Goal: Task Accomplishment & Management: Use online tool/utility

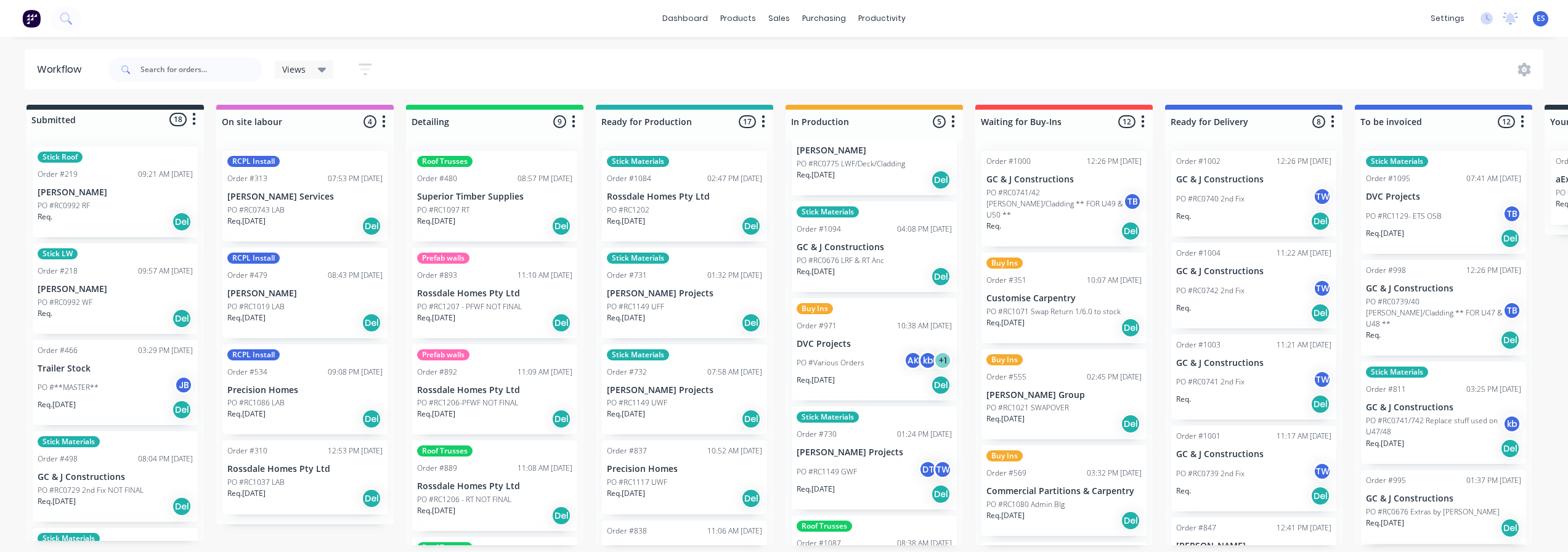
scroll to position [108, 0]
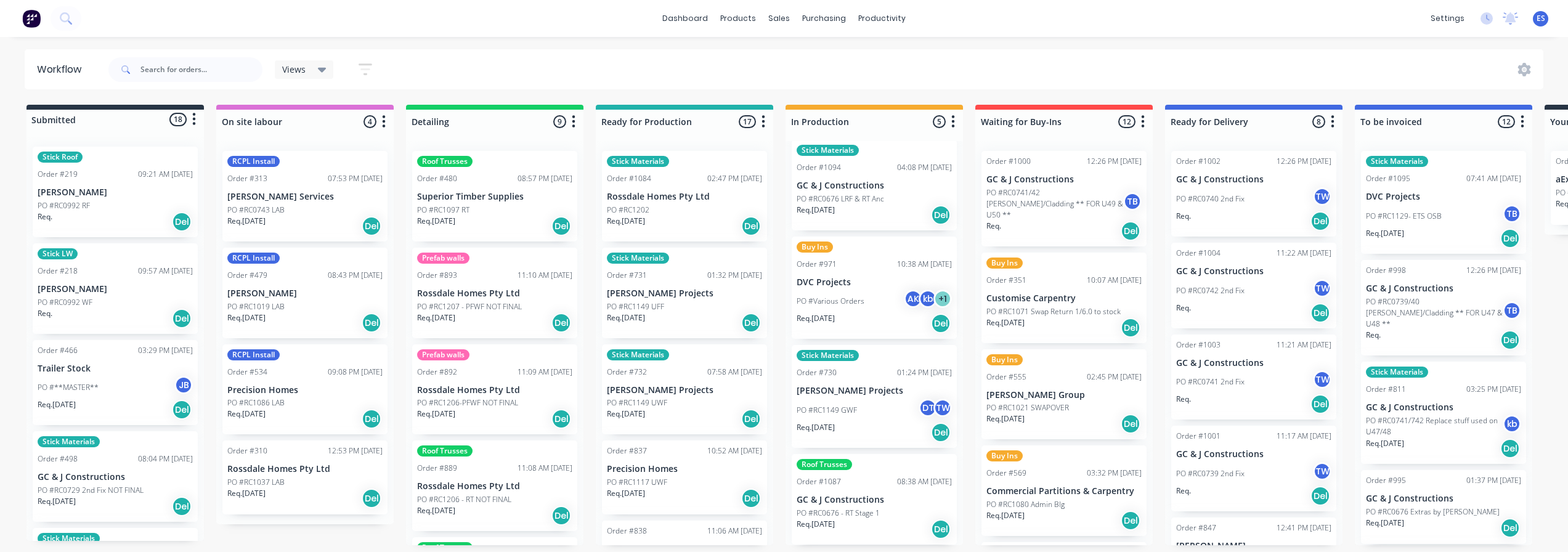
click at [824, 212] on p "Req. [DATE]" at bounding box center [816, 209] width 38 height 11
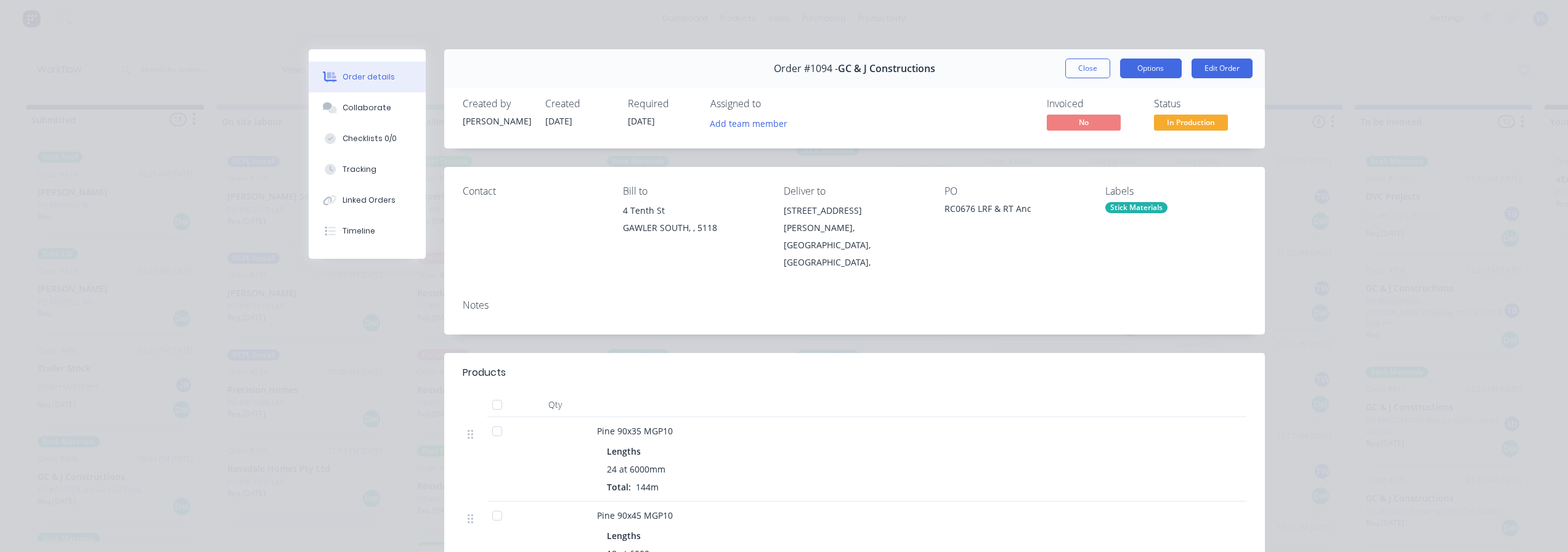
click at [1169, 68] on button "Options" at bounding box center [1151, 68] width 62 height 20
click at [1100, 149] on div "Delivery Docket" at bounding box center [1117, 149] width 107 height 18
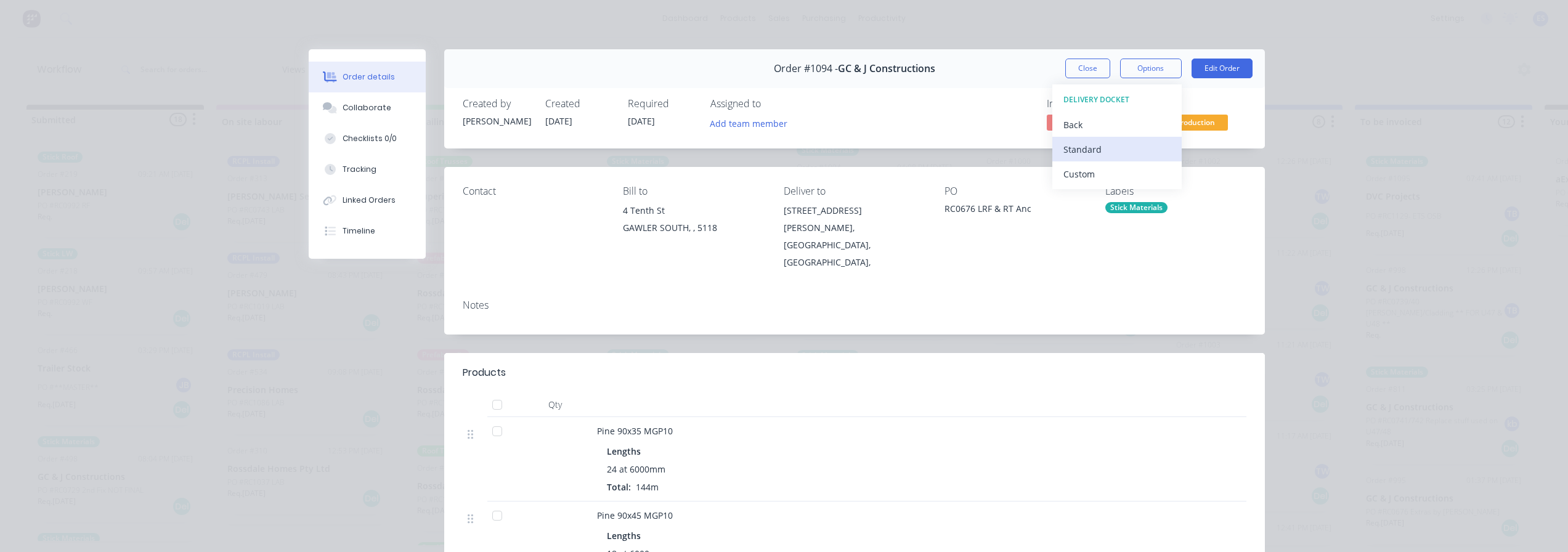
click at [1104, 146] on div "Standard" at bounding box center [1117, 149] width 107 height 18
click at [1085, 62] on button "Close" at bounding box center [1087, 68] width 45 height 20
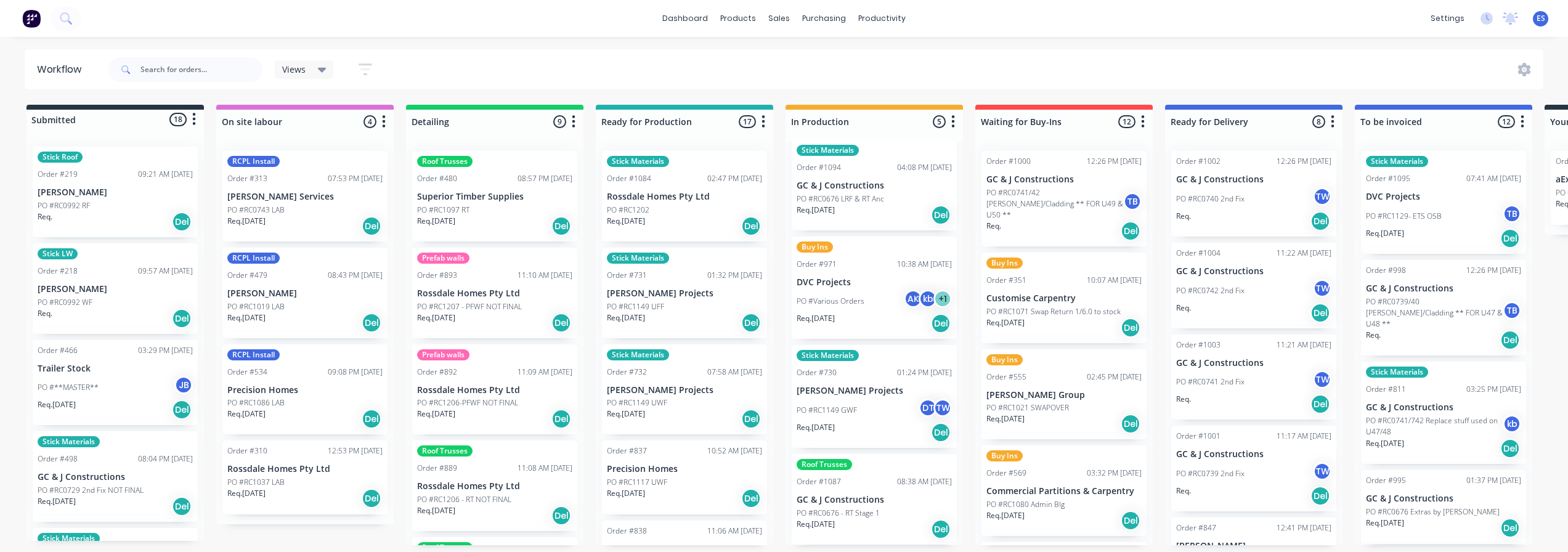
click at [853, 289] on div "PO #Various Orders AK kb + 1" at bounding box center [874, 301] width 155 height 23
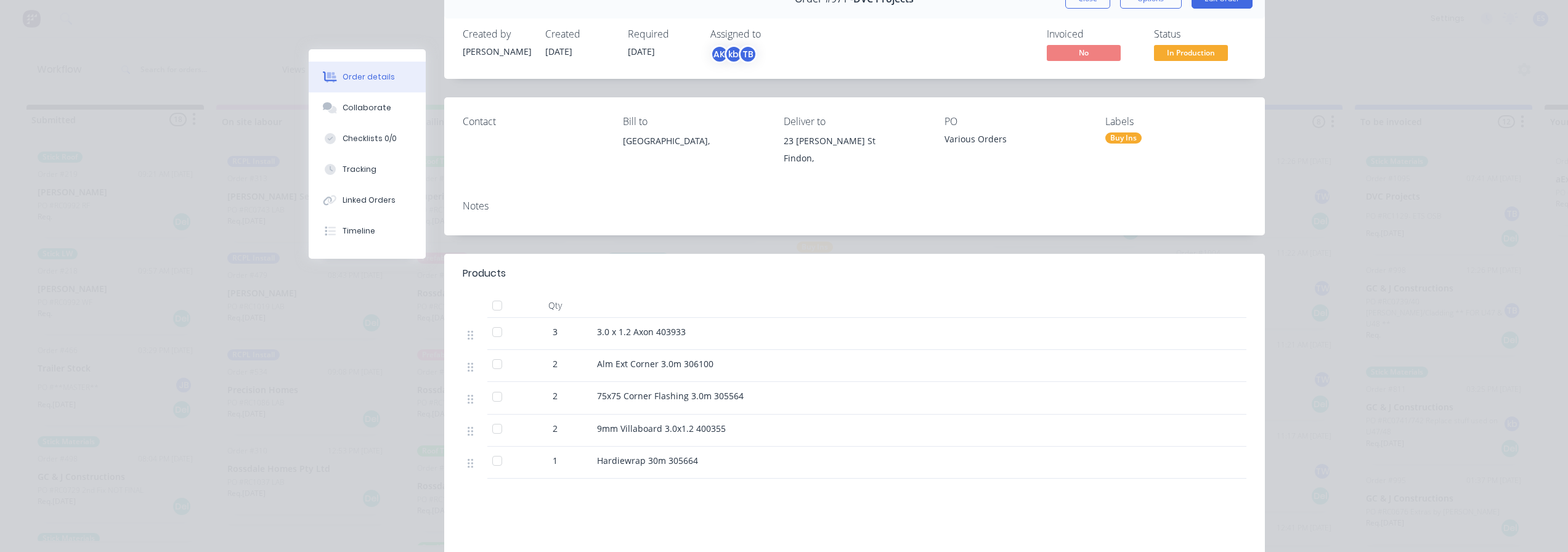
scroll to position [0, 0]
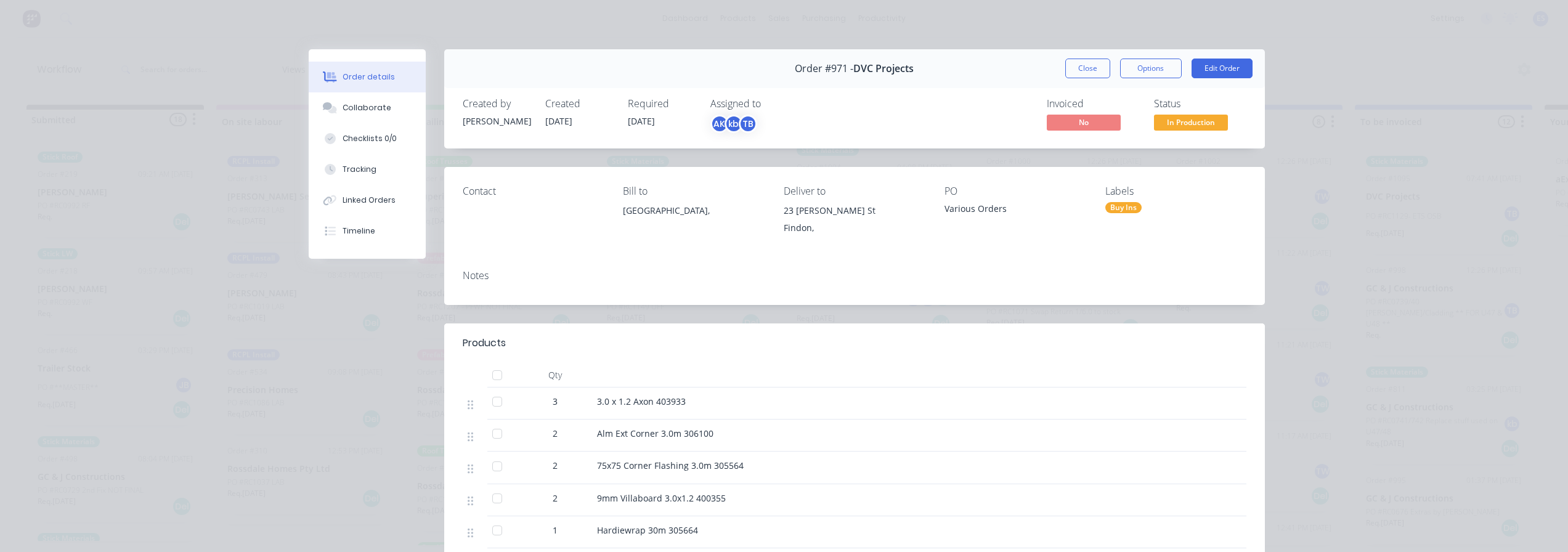
click at [1072, 53] on div "Order #971 - DVC Projects Close Options Edit Order" at bounding box center [855, 68] width 821 height 39
click at [1073, 59] on button "Close" at bounding box center [1087, 68] width 45 height 20
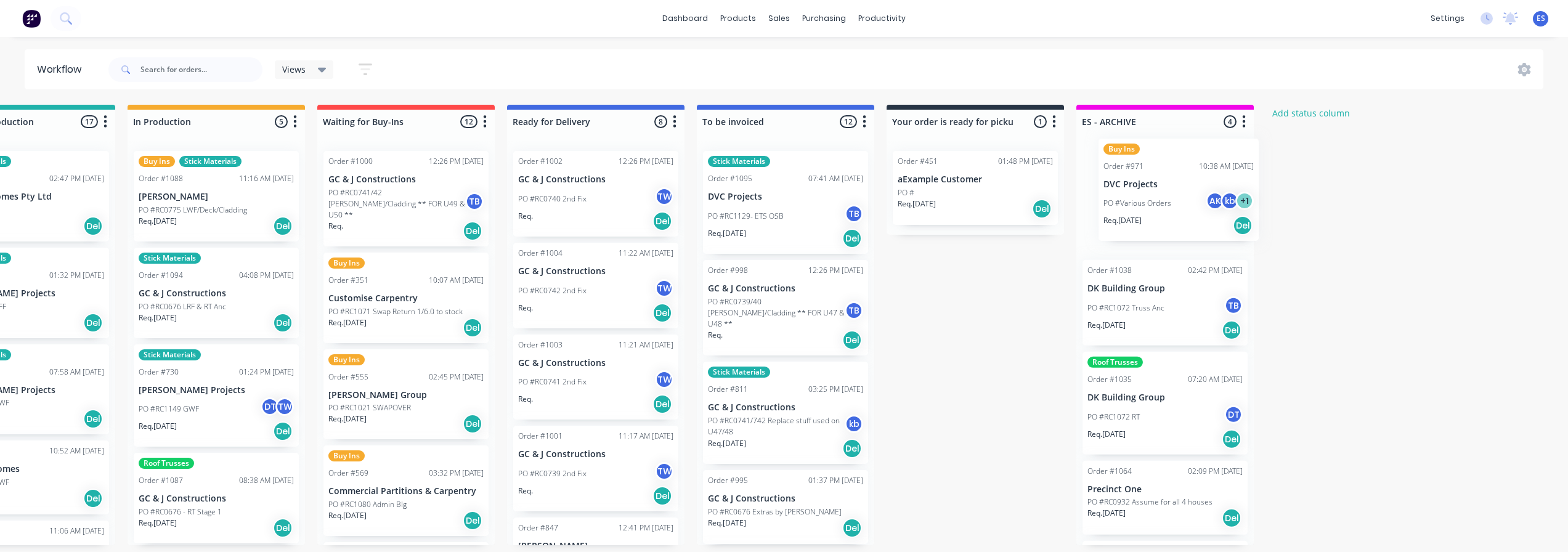
drag, startPoint x: 838, startPoint y: 412, endPoint x: 1150, endPoint y: 206, distance: 373.9
click at [1150, 206] on div "Submitted 18 Status colour #273444 hex #273444 Save Cancel Summaries Total orde…" at bounding box center [450, 325] width 2233 height 440
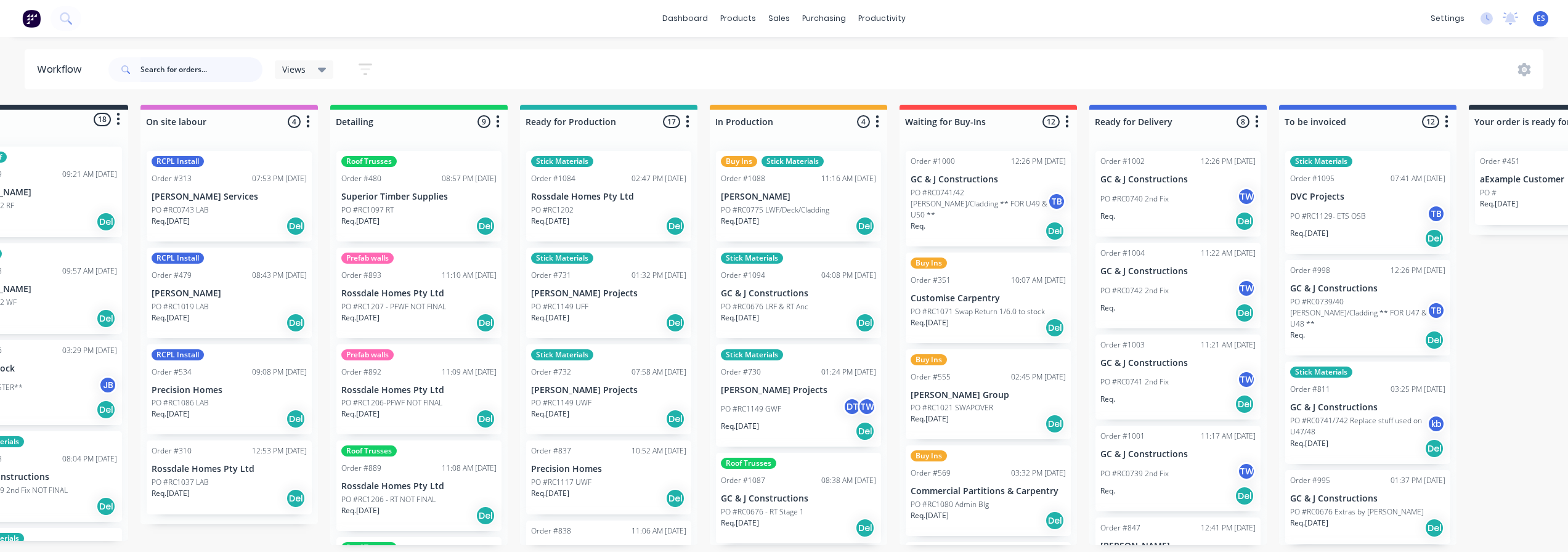
click at [192, 80] on input "text" at bounding box center [202, 70] width 122 height 25
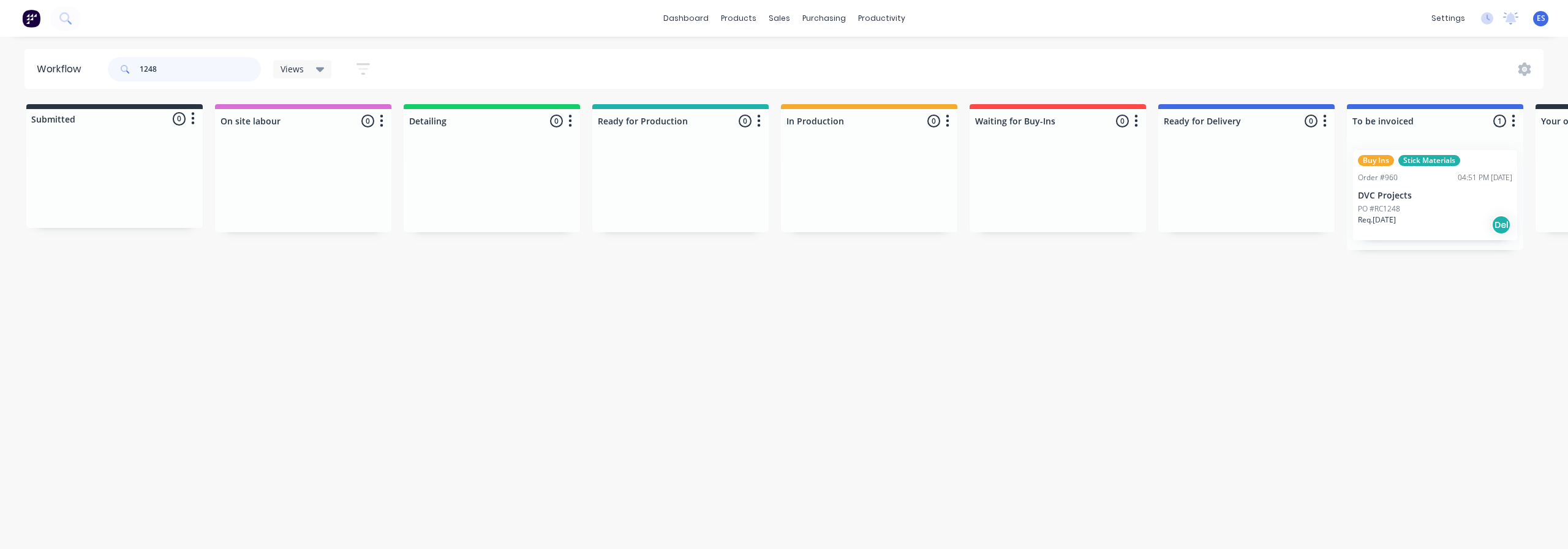
type input "1248"
click at [1452, 206] on div "PO #RC1248" at bounding box center [1434, 208] width 154 height 11
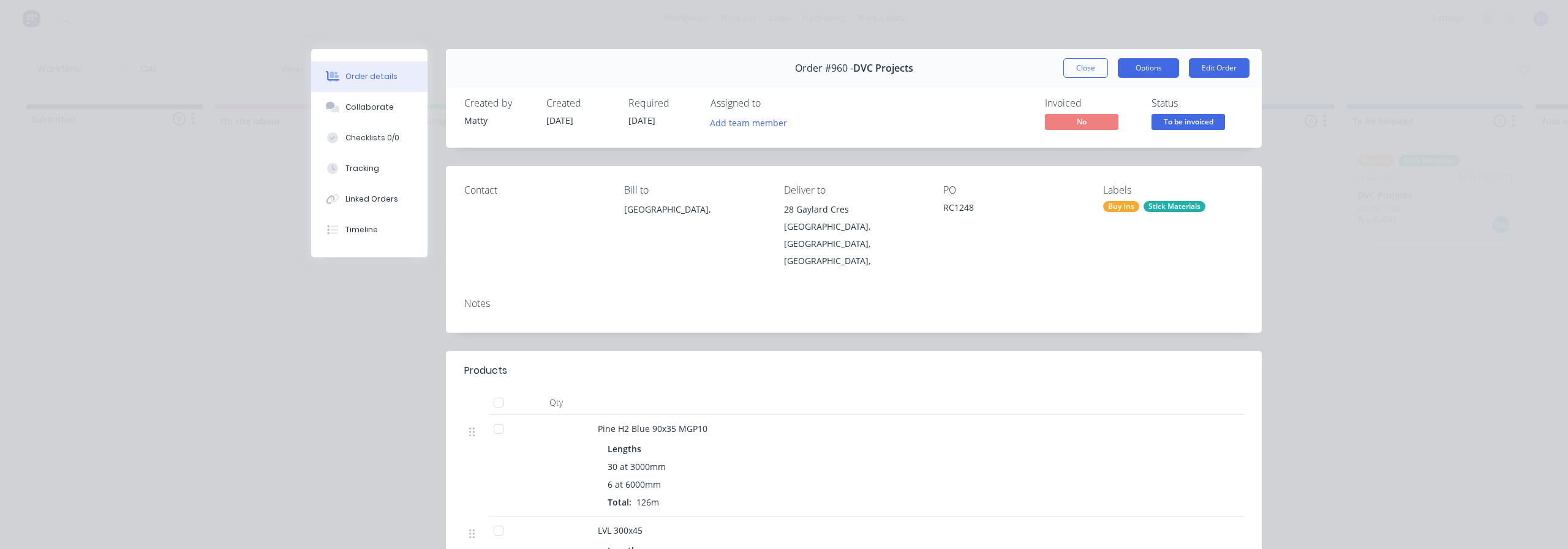
click at [1151, 66] on button "Options" at bounding box center [1148, 68] width 62 height 20
click at [1115, 146] on div "Delivery Docket" at bounding box center [1114, 148] width 106 height 18
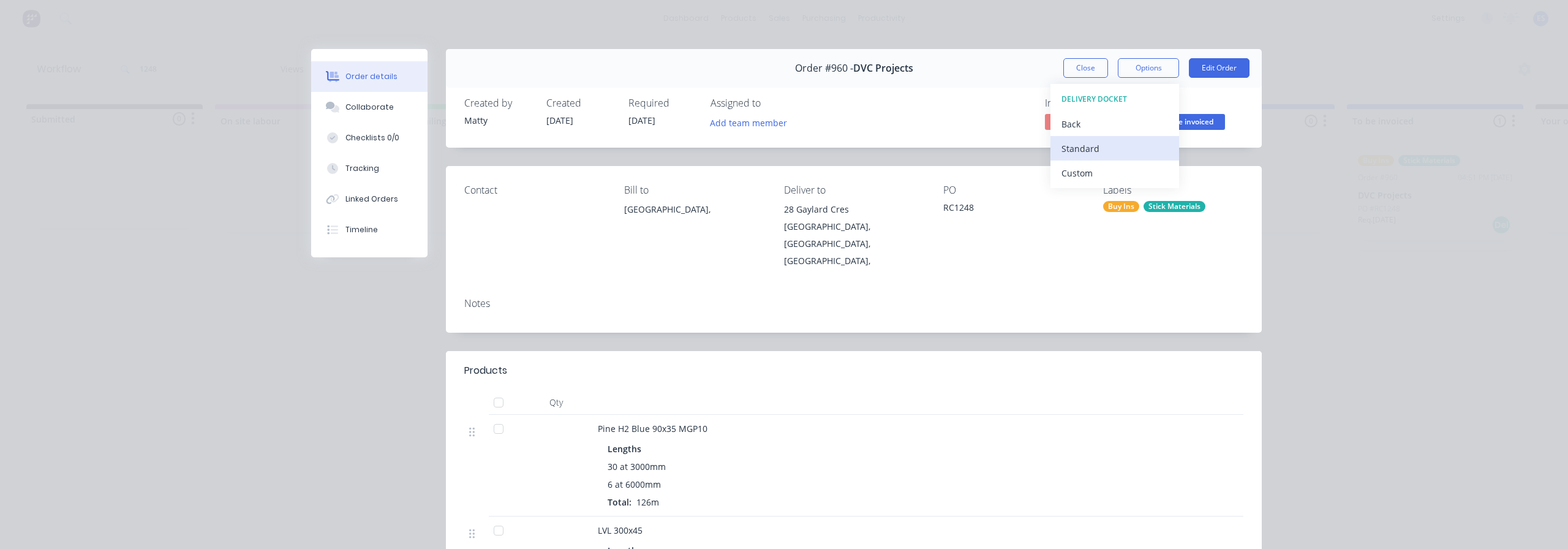
click at [1084, 140] on div "Standard" at bounding box center [1114, 148] width 106 height 18
click at [1070, 63] on button "Close" at bounding box center [1085, 68] width 45 height 20
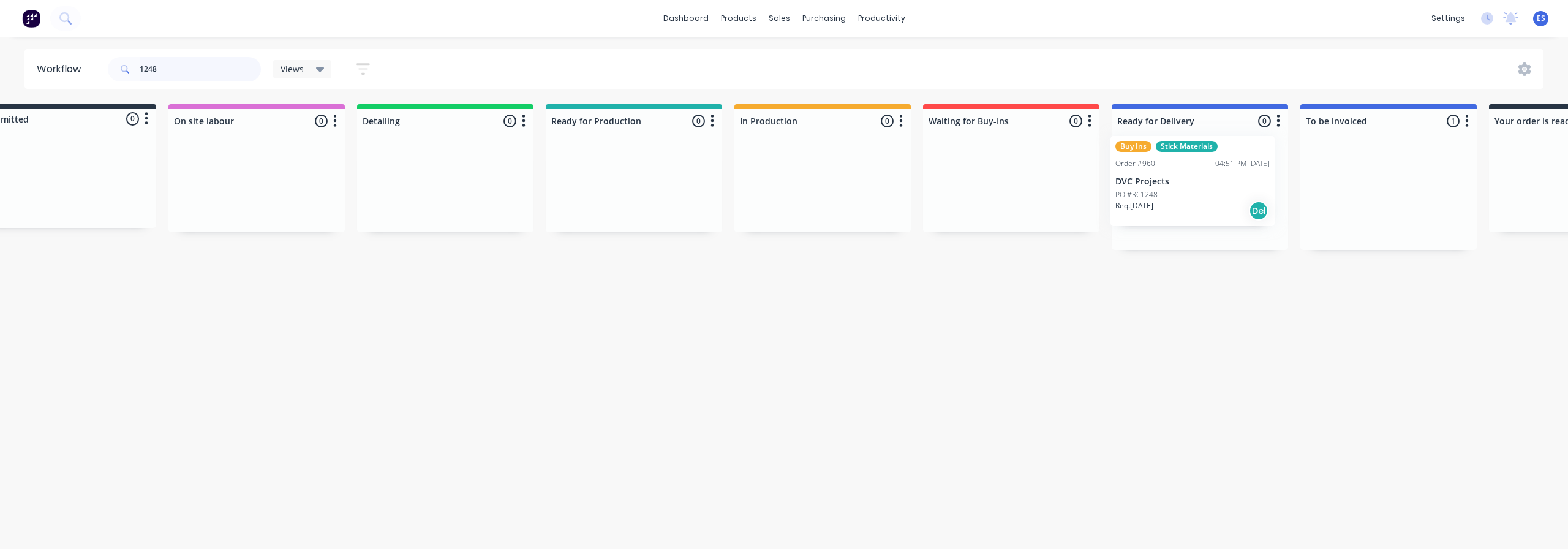
drag, startPoint x: 1416, startPoint y: 206, endPoint x: 1171, endPoint y: 201, distance: 245.1
click at [1171, 201] on div "Submitted 0 Status colour #273444 hex #273444 Save Cancel Summaries Total order…" at bounding box center [1054, 177] width 2220 height 146
